Goal: Find specific page/section

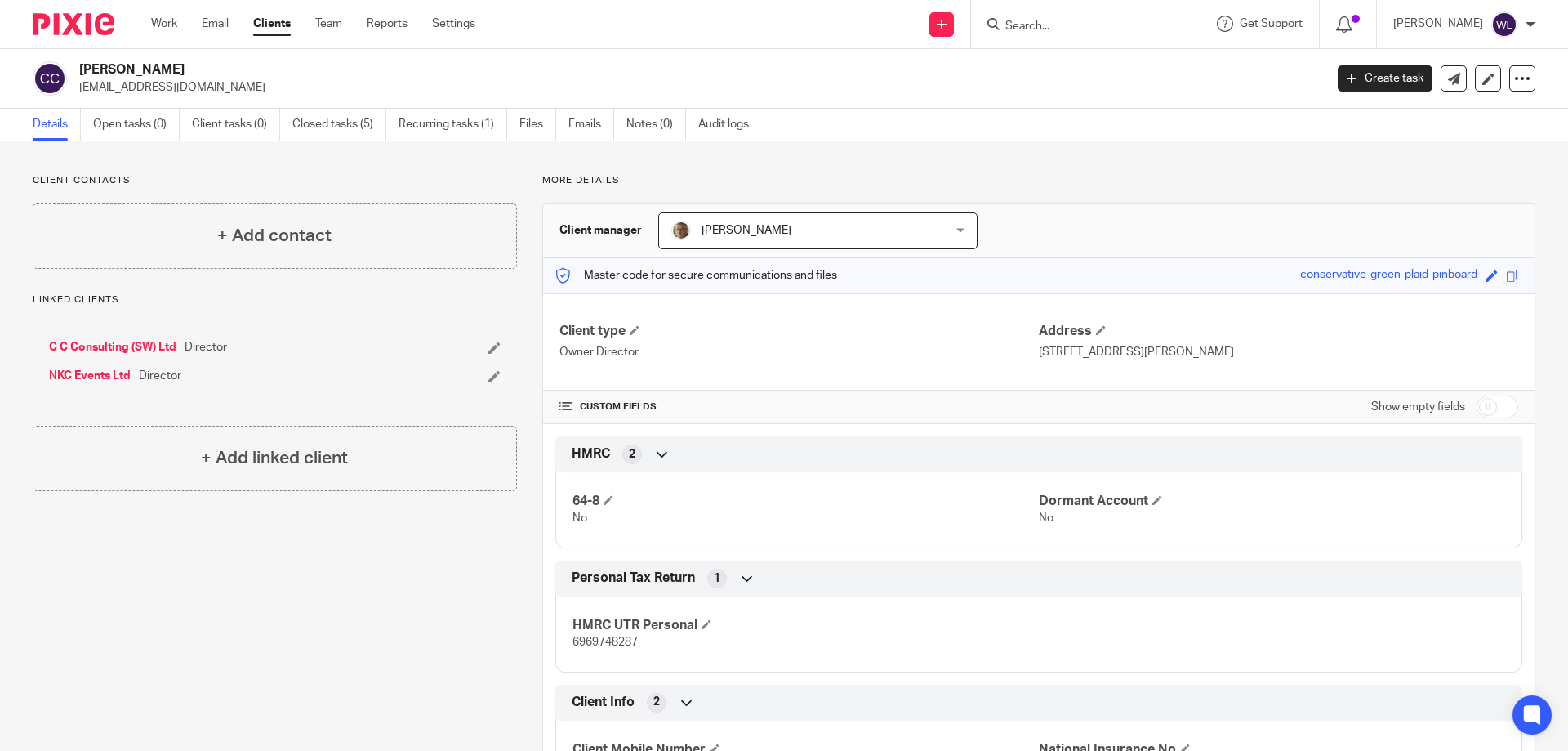
click at [1058, 43] on div at bounding box center [1086, 24] width 229 height 49
click at [1069, 28] on input "Search" at bounding box center [1077, 27] width 147 height 15
type input "base"
click at [1153, 63] on link at bounding box center [1102, 63] width 203 height 25
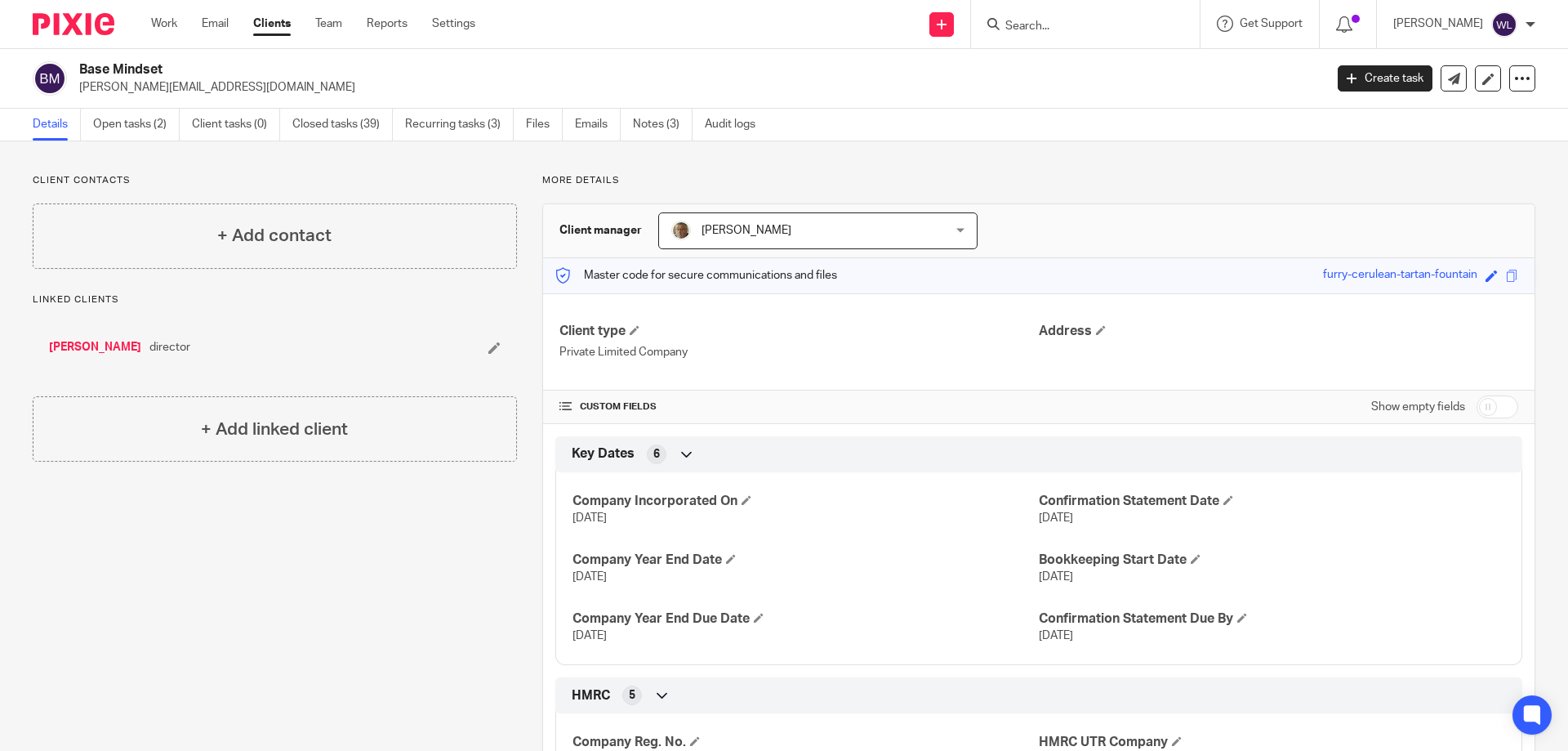
click at [95, 348] on link "[PERSON_NAME]" at bounding box center [94, 348] width 93 height 17
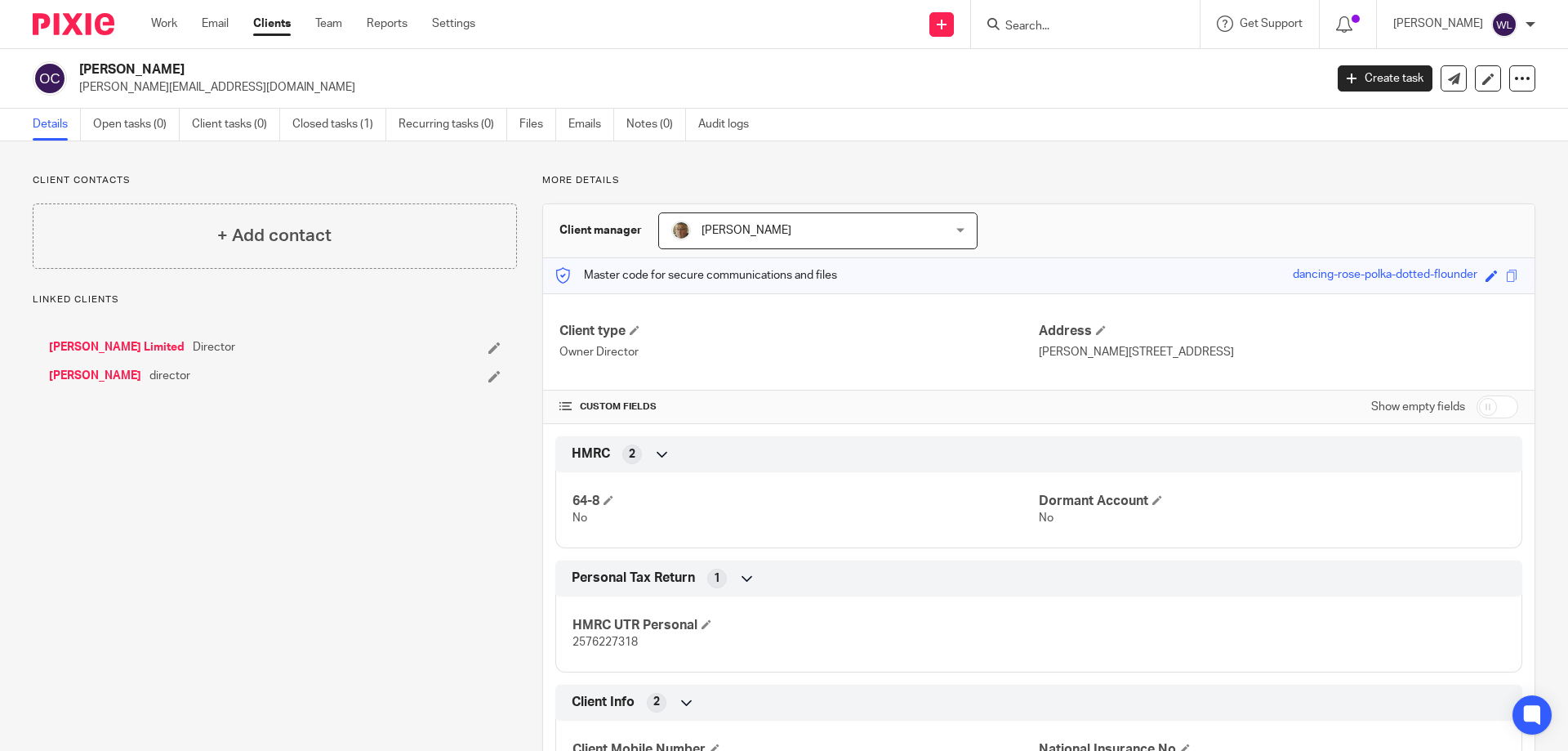
click at [115, 376] on link "[PERSON_NAME]" at bounding box center [94, 376] width 93 height 17
